Goal: Transaction & Acquisition: Purchase product/service

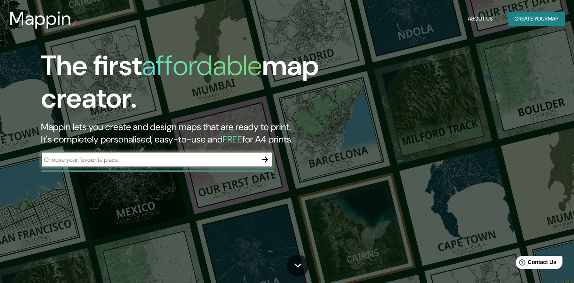
click at [248, 161] on input "text" at bounding box center [149, 159] width 217 height 9
type input "[GEOGRAPHIC_DATA], [GEOGRAPHIC_DATA]"
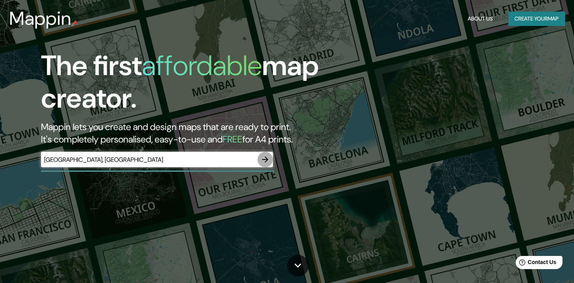
click at [264, 157] on icon "button" at bounding box center [265, 159] width 9 height 9
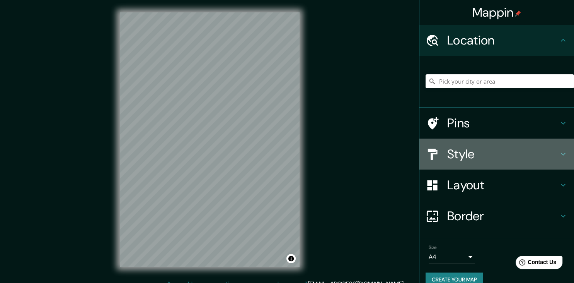
click at [565, 152] on icon at bounding box center [563, 153] width 9 height 9
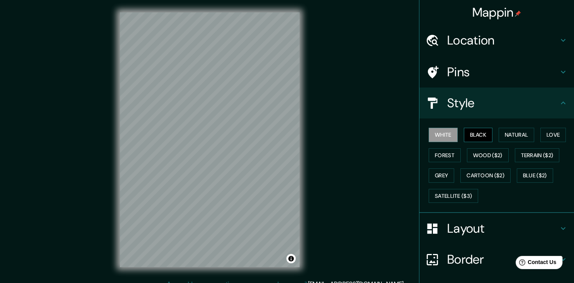
click at [474, 132] on button "Black" at bounding box center [478, 135] width 29 height 14
click at [438, 135] on button "White" at bounding box center [443, 135] width 29 height 14
click at [517, 132] on button "Natural" at bounding box center [517, 135] width 36 height 14
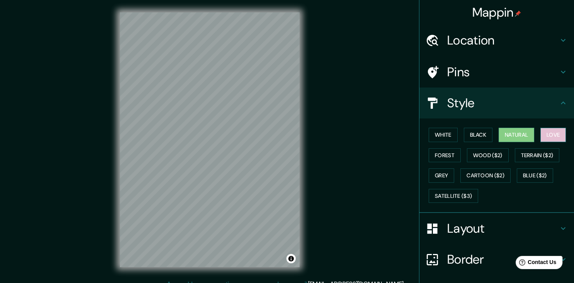
click at [557, 132] on button "Love" at bounding box center [554, 135] width 26 height 14
click at [486, 157] on button "Wood ($2)" at bounding box center [488, 155] width 42 height 14
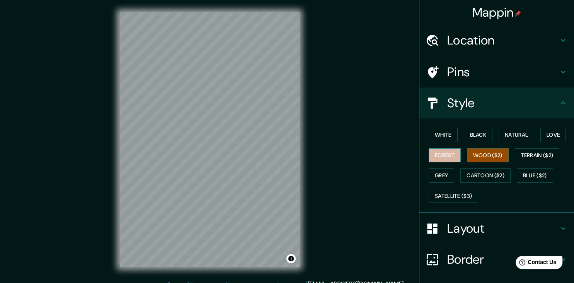
click at [451, 157] on button "Forest" at bounding box center [445, 155] width 32 height 14
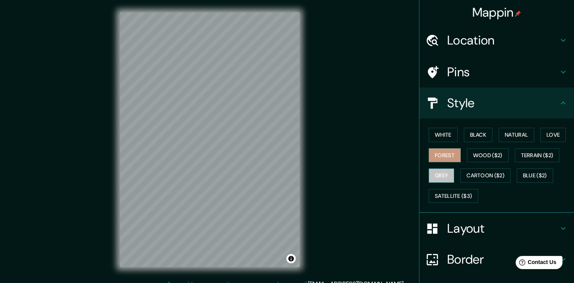
click at [445, 172] on button "Grey" at bounding box center [442, 175] width 26 height 14
click at [445, 134] on button "White" at bounding box center [443, 135] width 29 height 14
